Goal: Transaction & Acquisition: Purchase product/service

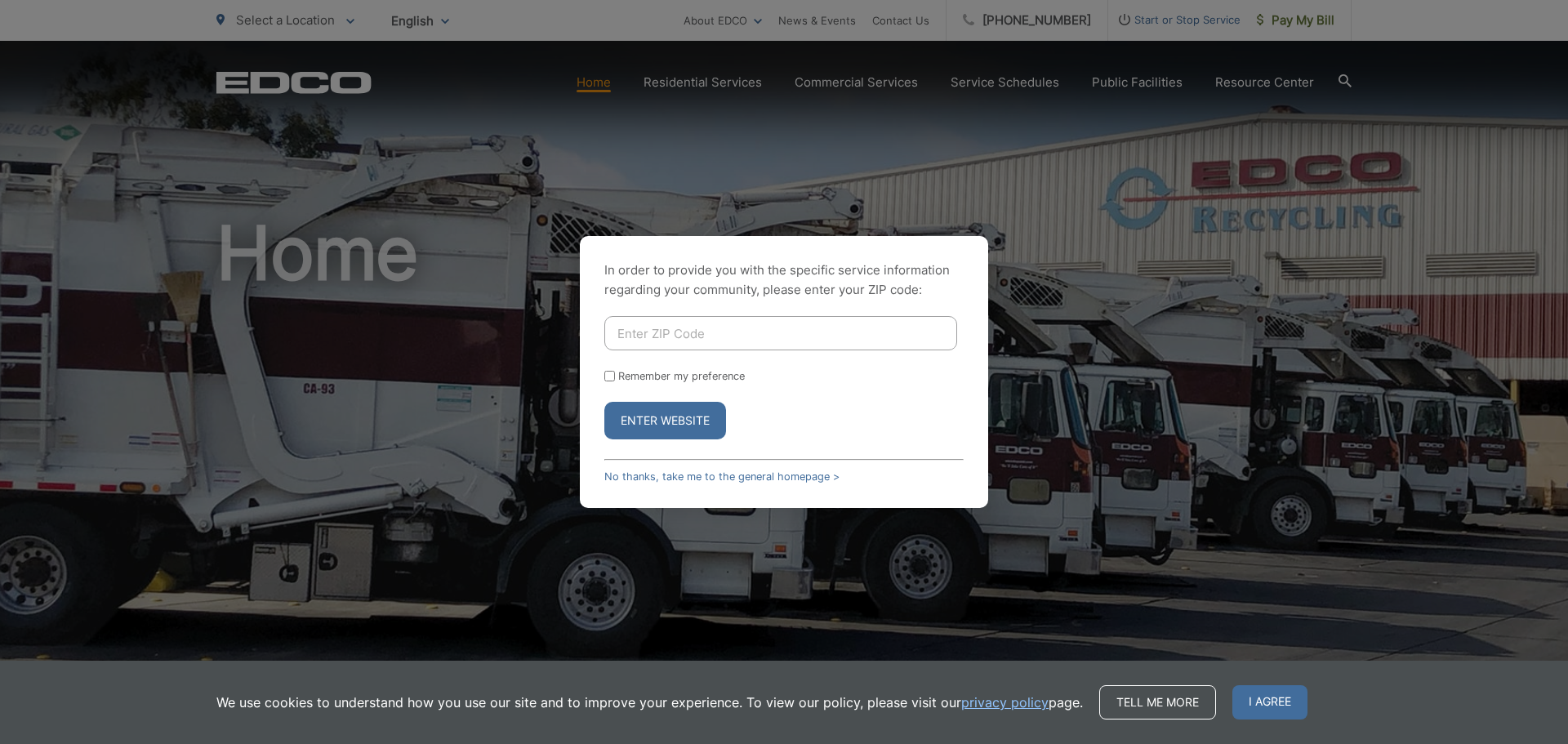
click at [753, 330] on input "Enter ZIP Code" at bounding box center [781, 333] width 353 height 35
type input "90241"
click at [604, 402] on button "Enter Website" at bounding box center [665, 420] width 122 height 37
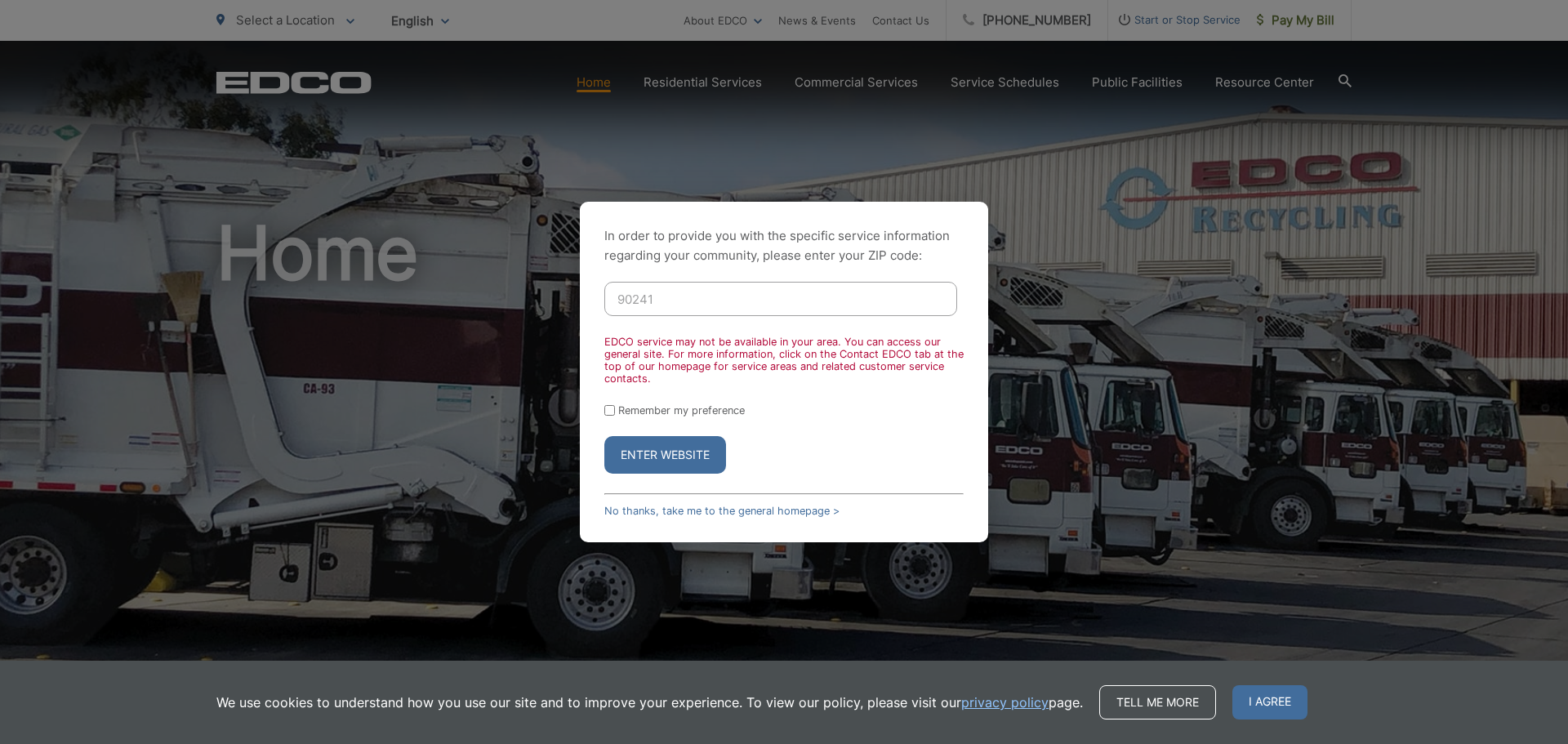
click at [1113, 352] on div "In order to provide you with the specific service information regarding your co…" at bounding box center [784, 372] width 1568 height 744
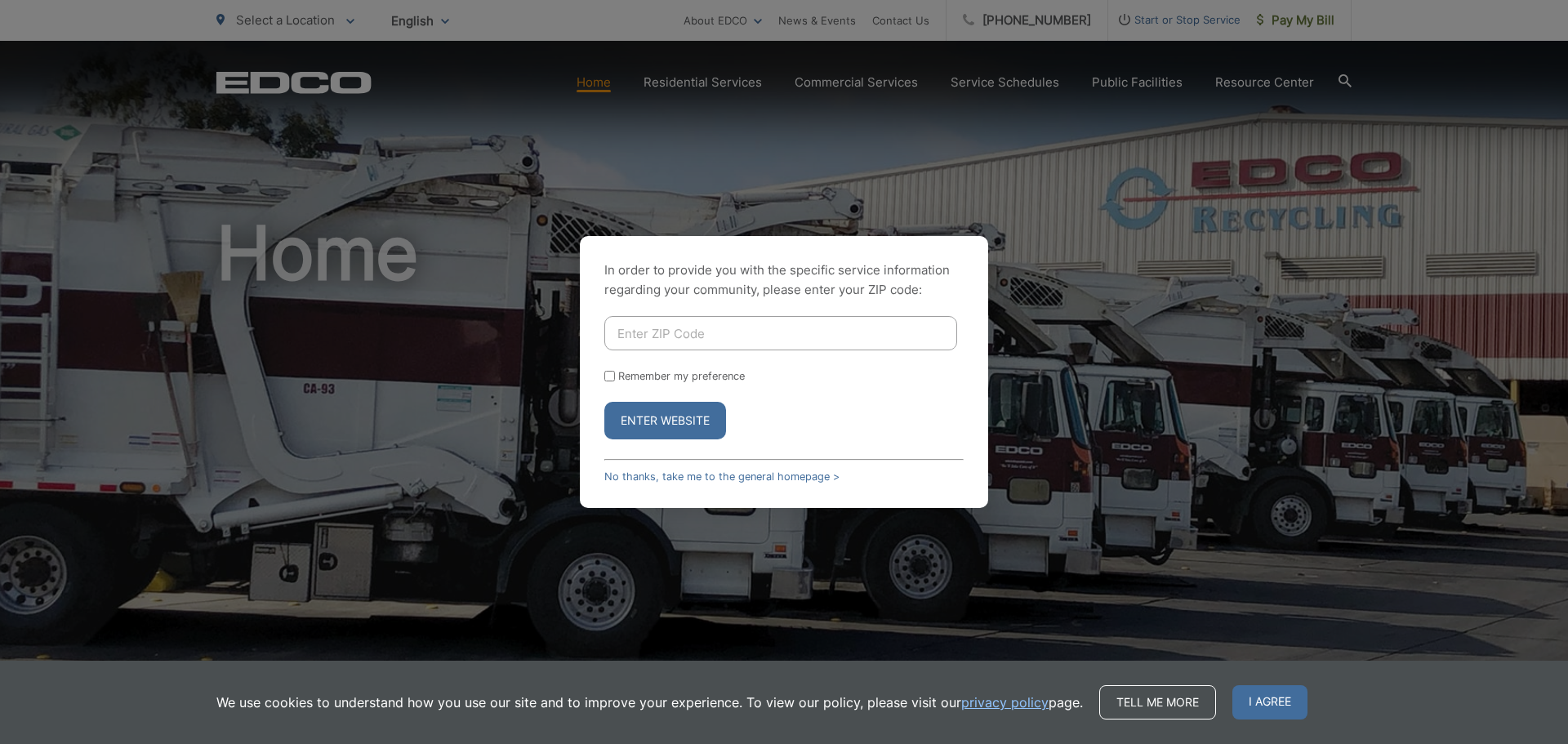
click at [661, 330] on input "Enter ZIP Code" at bounding box center [781, 333] width 353 height 35
click at [678, 484] on div "In order to provide you with the specific service information regarding your co…" at bounding box center [784, 371] width 409 height 271
click at [677, 478] on link "No thanks, take me to the general homepage >" at bounding box center [721, 476] width 235 height 12
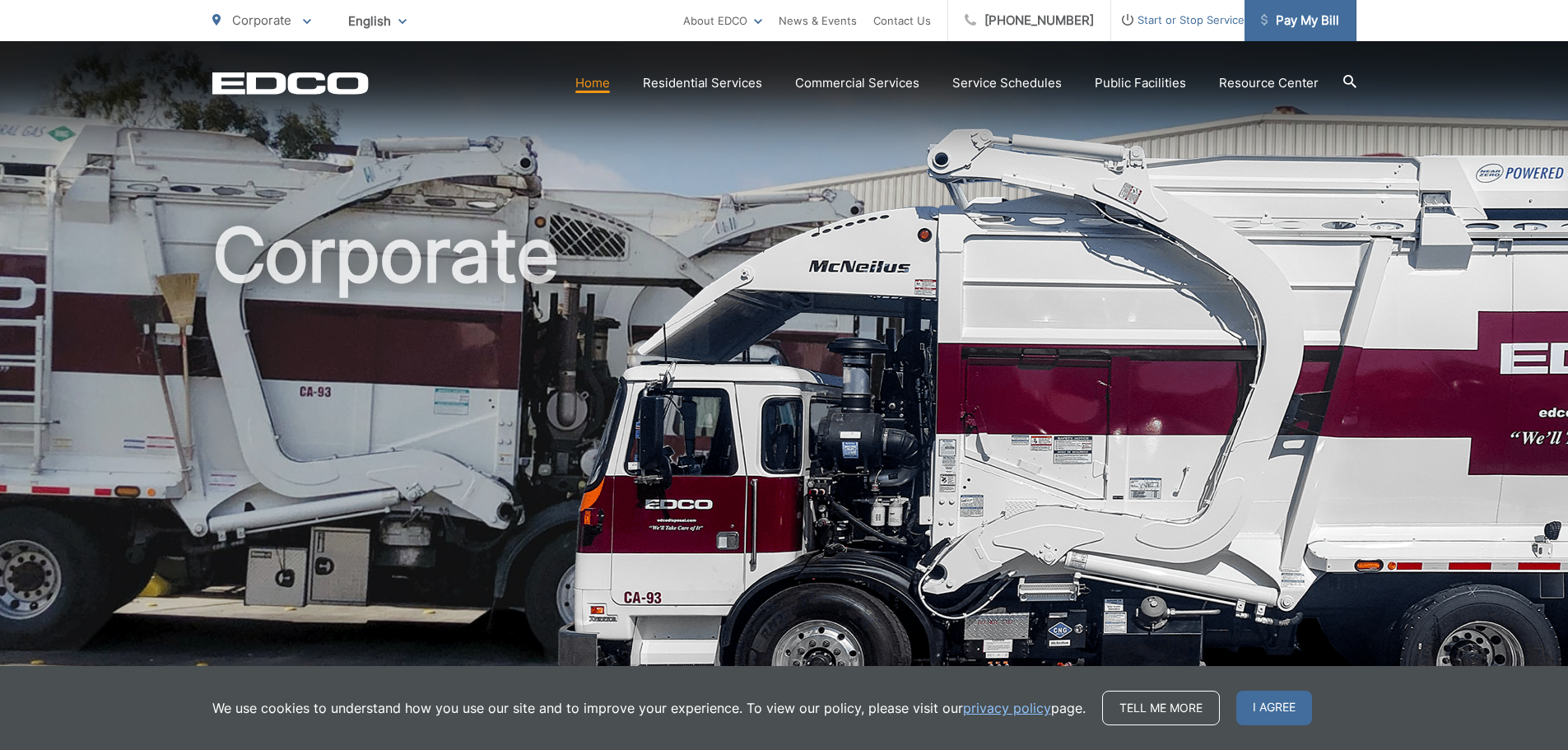
click at [1318, 15] on span "Pay My Bill" at bounding box center [1299, 20] width 78 height 19
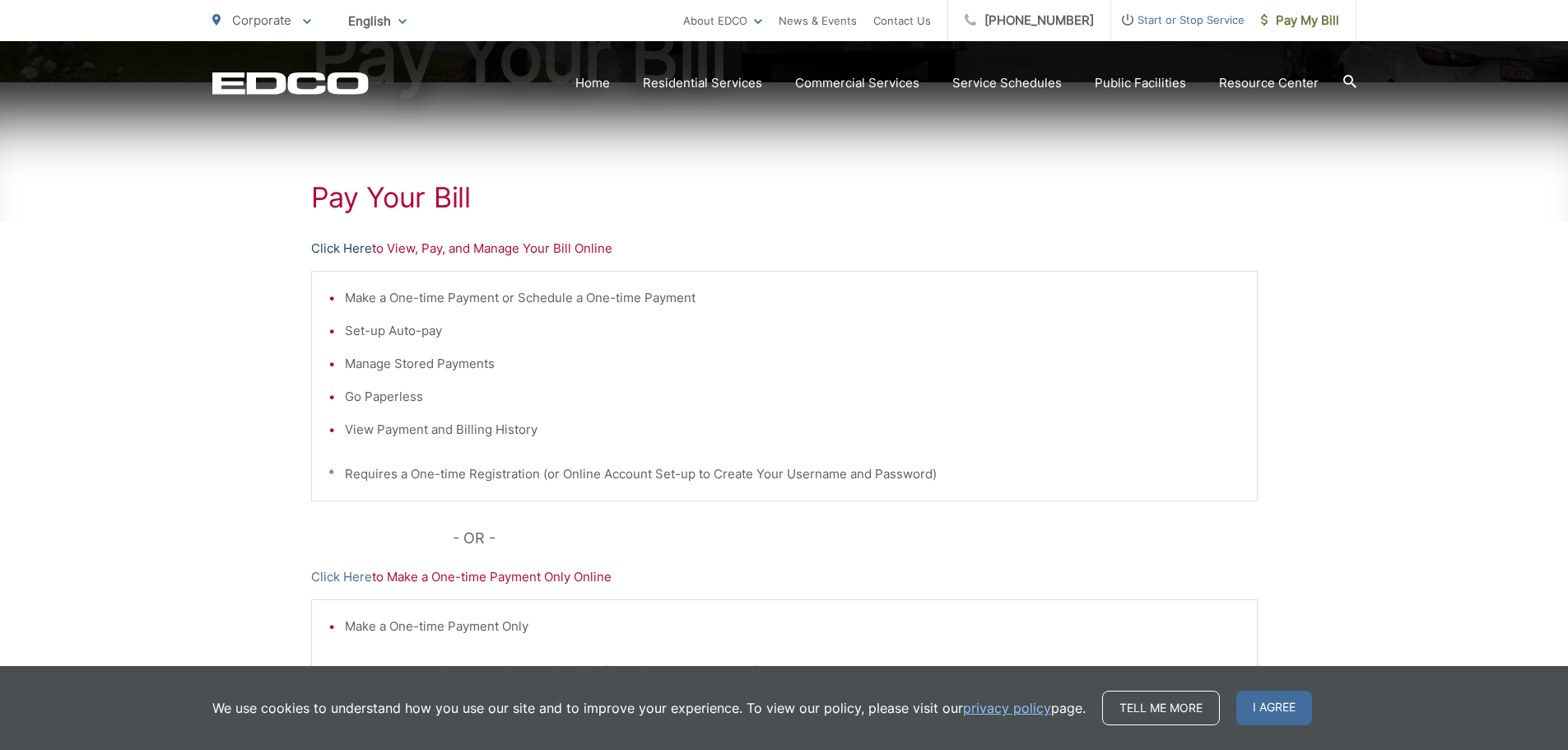
scroll to position [330, 0]
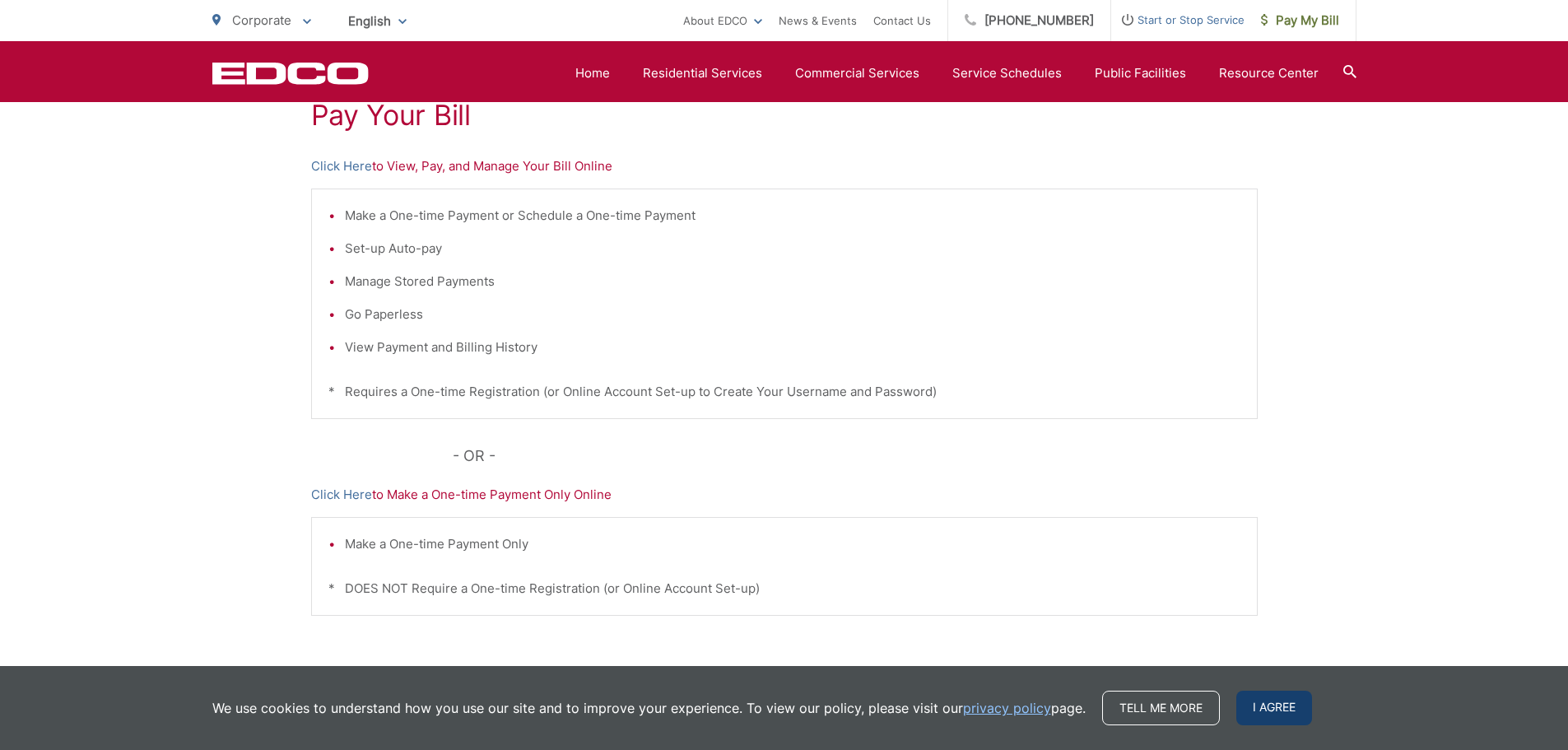
click at [1245, 700] on span "I agree" at bounding box center [1274, 707] width 75 height 35
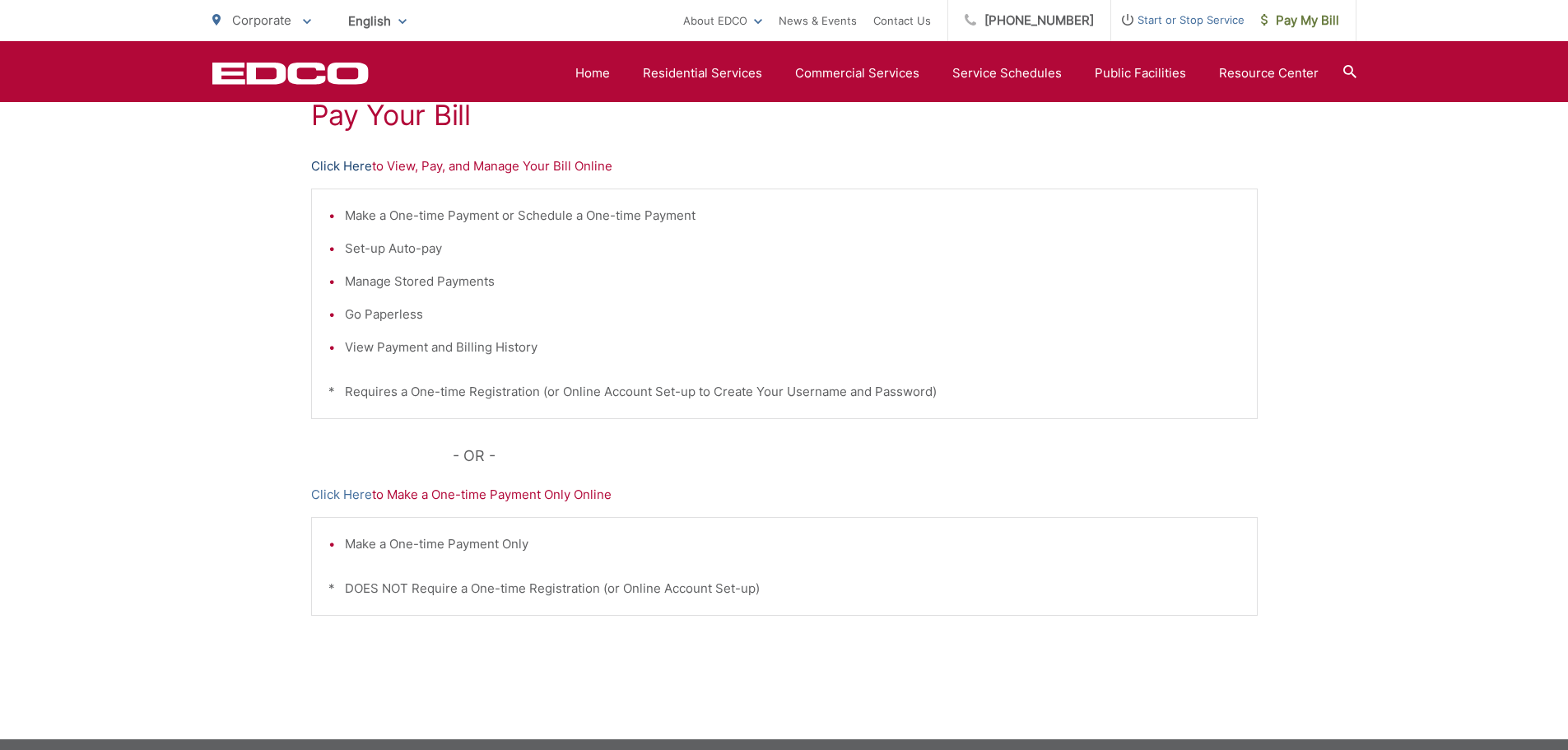
click at [346, 163] on link "Click Here" at bounding box center [341, 166] width 61 height 19
